Goal: Find specific page/section: Find specific page/section

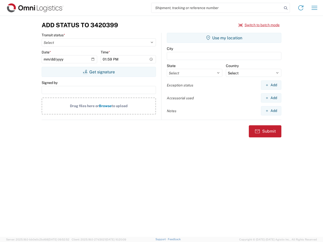
click at [217, 8] on input "search" at bounding box center [216, 8] width 131 height 10
click at [286, 8] on icon at bounding box center [285, 8] width 7 height 7
click at [301, 8] on icon at bounding box center [301, 8] width 8 height 8
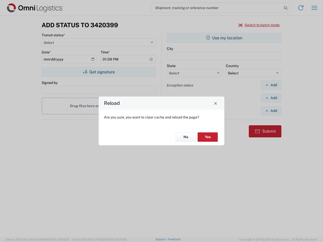
click at [259, 25] on div "Reload Are you sure, you want to clear cache and reload the page? No Yes" at bounding box center [161, 121] width 323 height 242
click at [99, 72] on div "Reload Are you sure, you want to clear cache and reload the page? No Yes" at bounding box center [161, 121] width 323 height 242
click at [224, 38] on div "Reload Are you sure, you want to clear cache and reload the page? No Yes" at bounding box center [161, 121] width 323 height 242
click at [271, 85] on div "Reload Are you sure, you want to clear cache and reload the page? No Yes" at bounding box center [161, 121] width 323 height 242
click at [271, 98] on div "Reload Are you sure, you want to clear cache and reload the page? No Yes" at bounding box center [161, 121] width 323 height 242
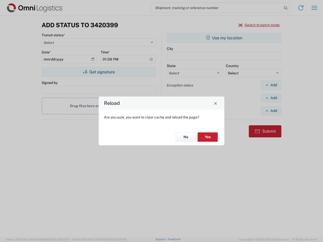
click at [271, 111] on div "Reload Are you sure, you want to clear cache and reload the page? No Yes" at bounding box center [161, 121] width 323 height 242
